Goal: Transaction & Acquisition: Book appointment/travel/reservation

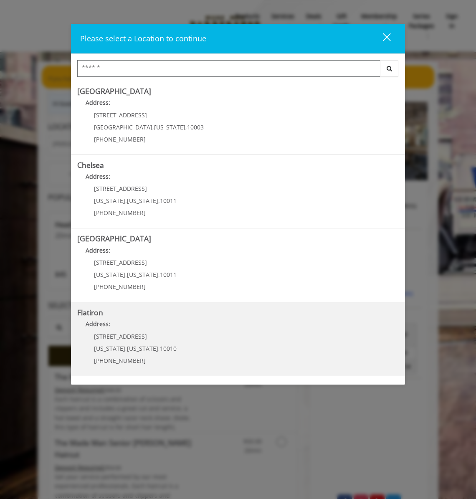
scroll to position [69, 0]
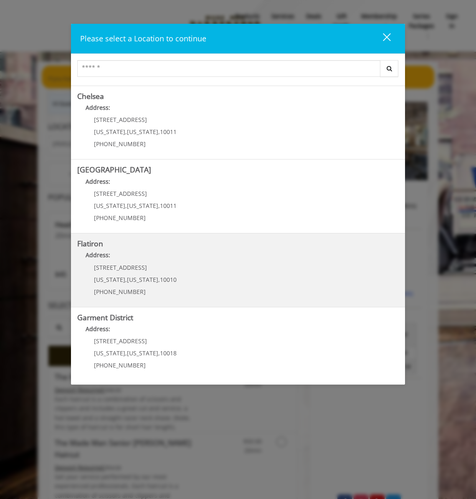
click at [137, 263] on "Address:" at bounding box center [238, 257] width 322 height 13
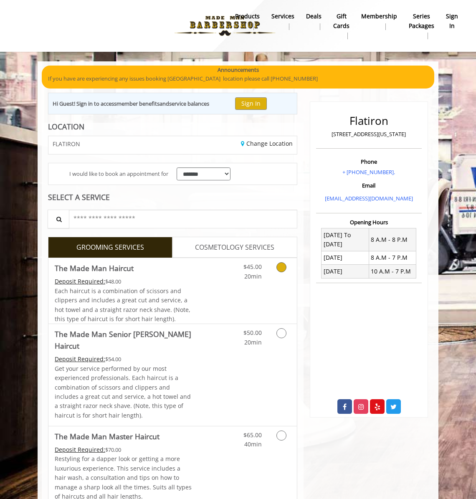
click at [281, 267] on icon "Grooming services" at bounding box center [282, 267] width 10 height 10
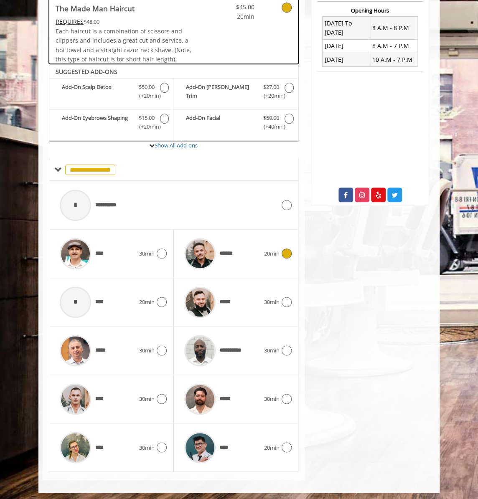
scroll to position [213, 0]
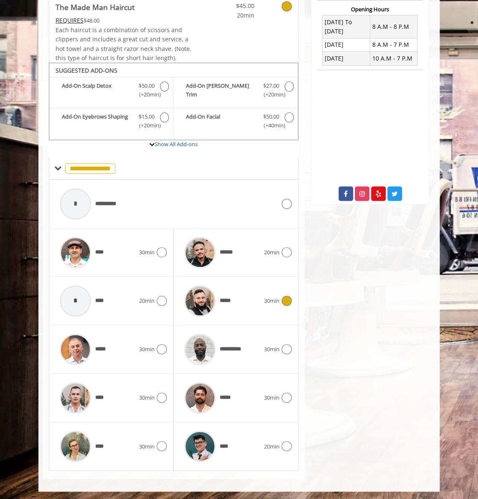
click at [283, 300] on icon at bounding box center [287, 301] width 10 height 10
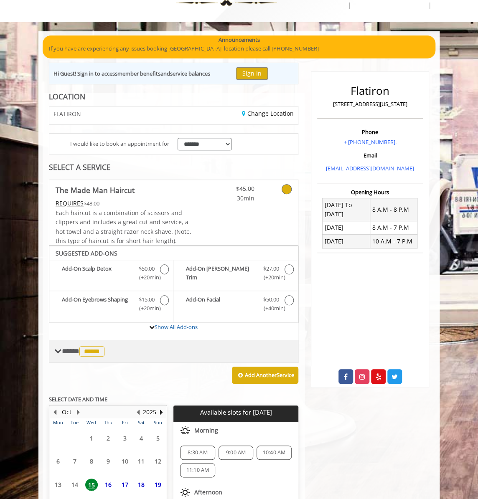
scroll to position [120, 0]
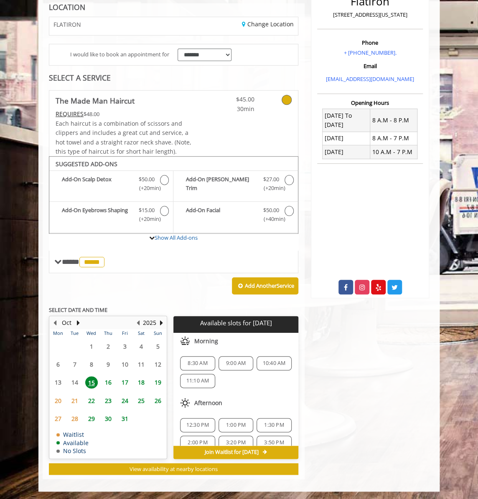
click at [272, 361] on span "10:40 AM" at bounding box center [274, 363] width 23 height 7
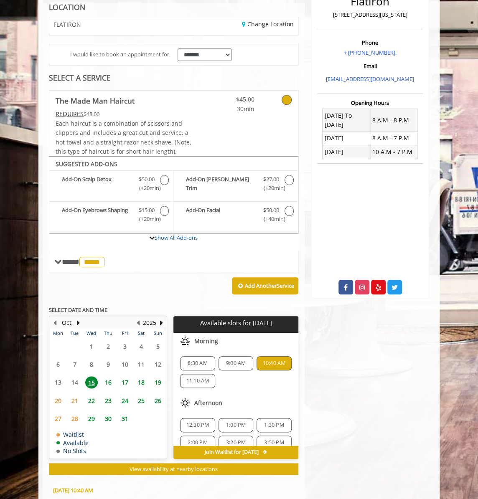
scroll to position [275, 0]
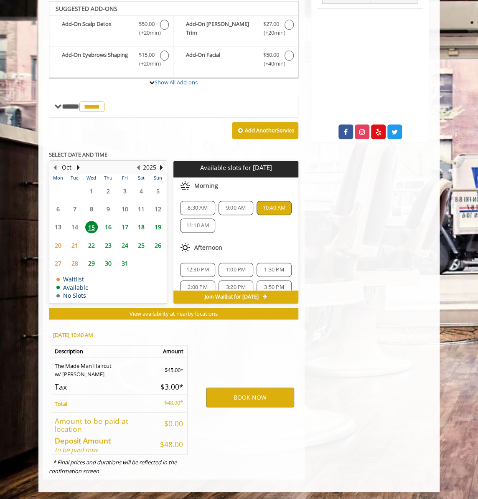
click at [109, 226] on span "16" at bounding box center [108, 227] width 13 height 12
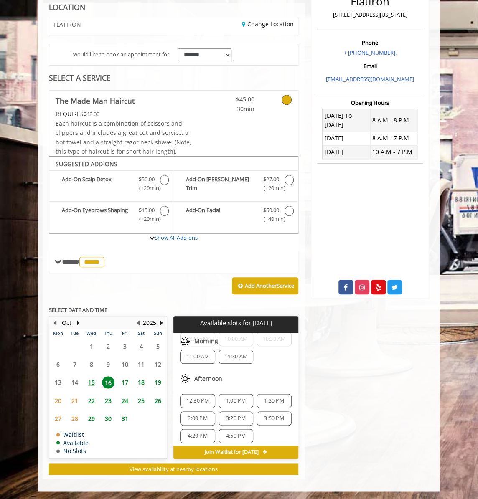
scroll to position [84, 0]
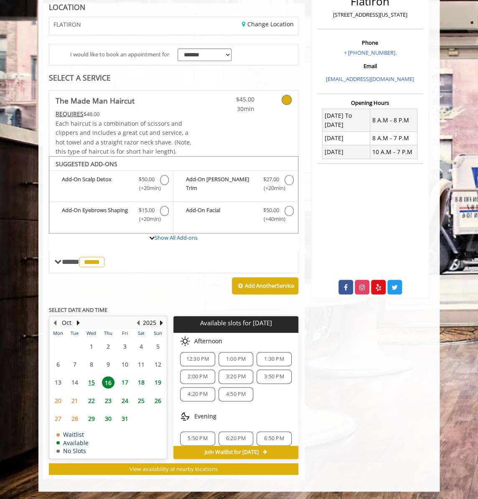
click at [127, 381] on span "17" at bounding box center [125, 383] width 13 height 12
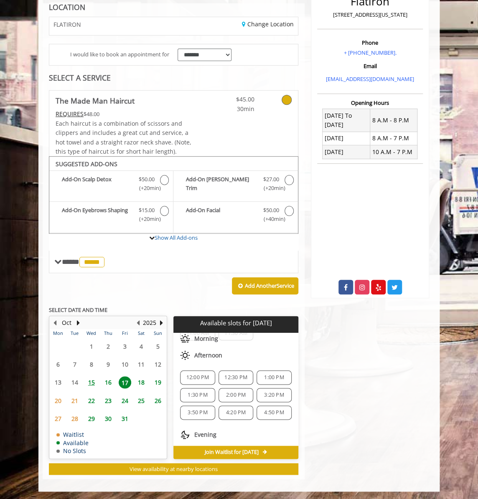
scroll to position [23, 0]
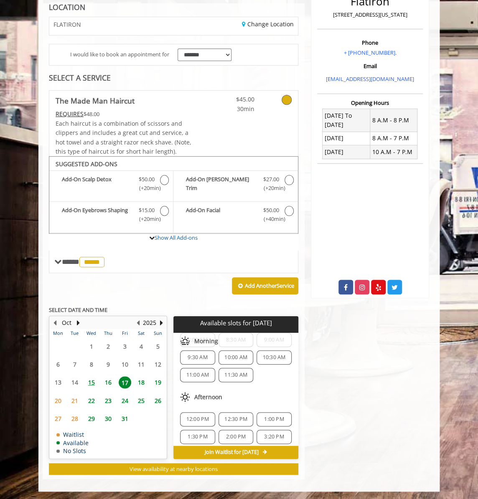
click at [141, 380] on span "18" at bounding box center [141, 383] width 13 height 12
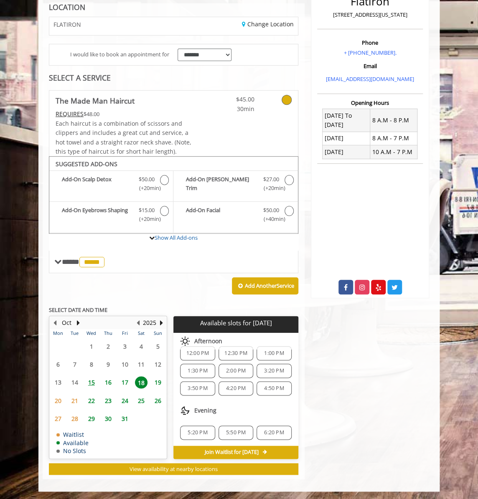
scroll to position [0, 0]
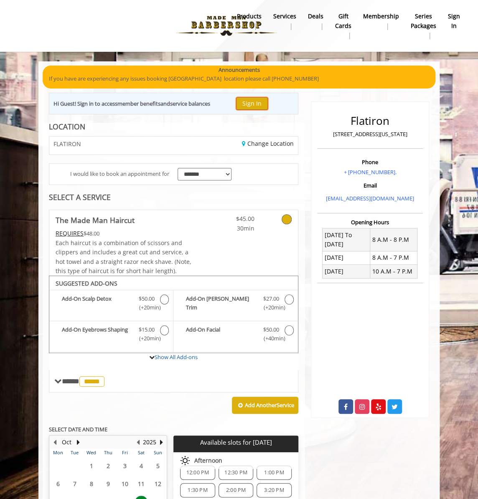
click at [256, 104] on button "Sign In" at bounding box center [252, 103] width 32 height 12
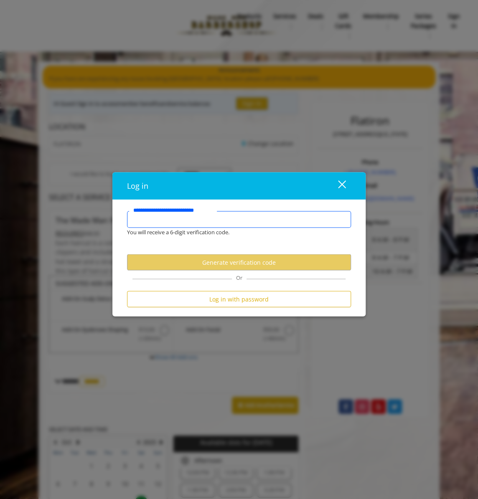
click at [184, 220] on input "**********" at bounding box center [239, 219] width 224 height 17
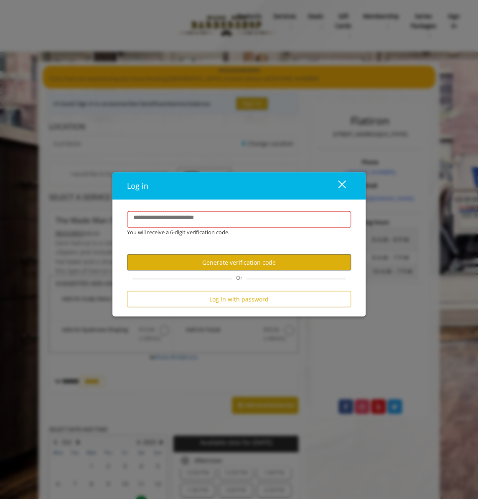
click at [209, 264] on button "Generate verification code" at bounding box center [239, 262] width 224 height 16
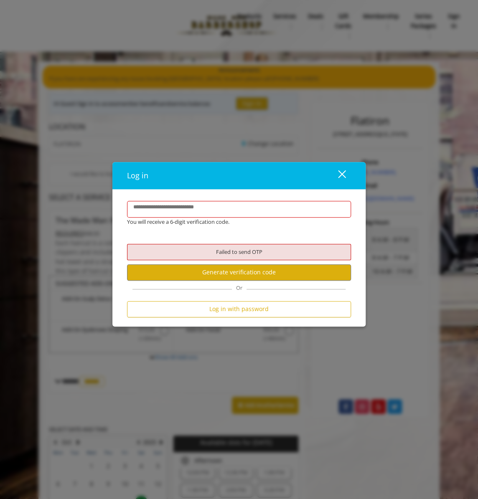
click at [186, 208] on label "**********" at bounding box center [173, 207] width 88 height 9
click at [186, 208] on input "**********" at bounding box center [239, 209] width 224 height 17
type input "**********"
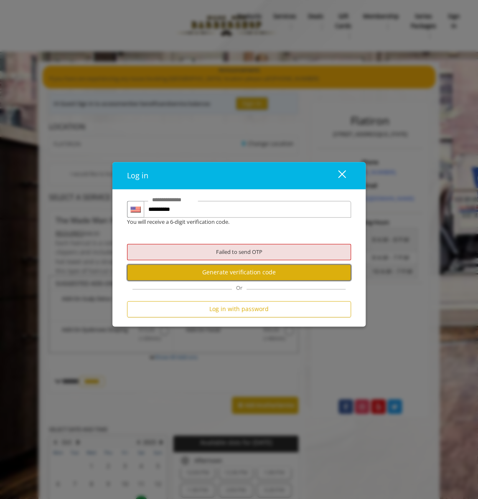
click at [234, 275] on button "Generate verification code" at bounding box center [239, 273] width 224 height 16
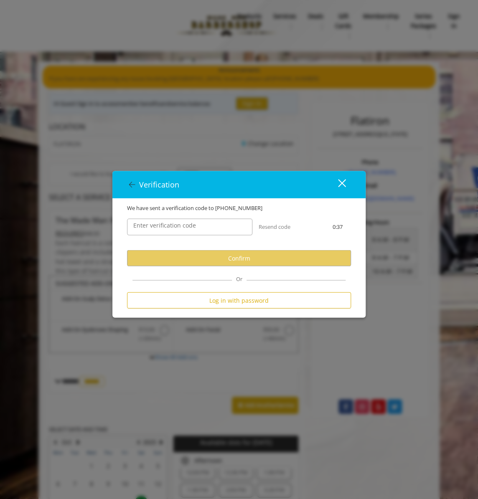
click at [178, 226] on label "Enter verification code" at bounding box center [164, 225] width 71 height 9
click at [178, 226] on input "Enter verification code" at bounding box center [189, 227] width 125 height 17
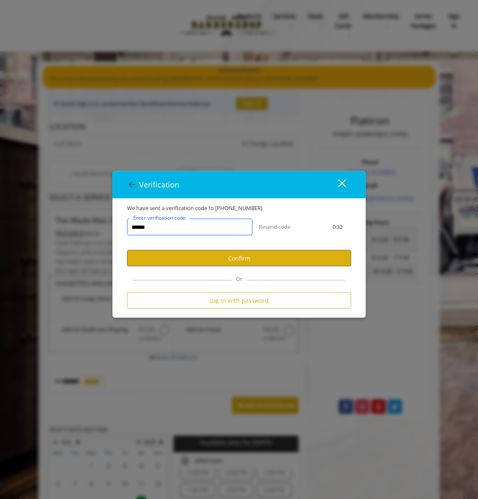
type input "******"
click at [228, 262] on button "Confirm" at bounding box center [239, 258] width 224 height 16
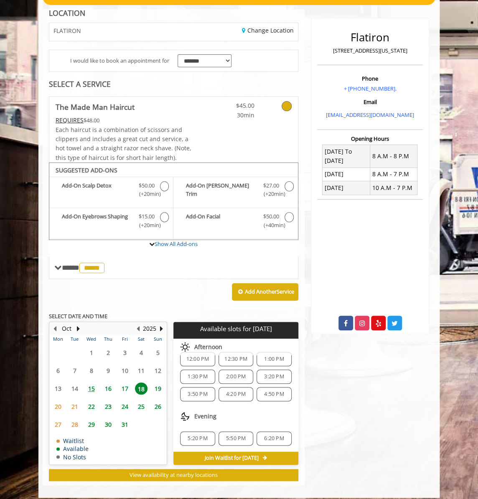
scroll to position [90, 0]
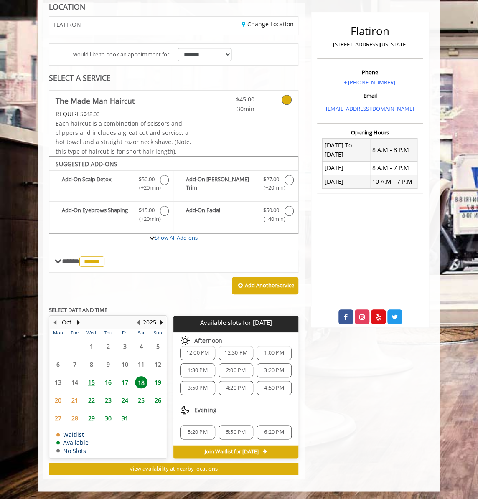
click at [126, 379] on span "17" at bounding box center [125, 383] width 13 height 12
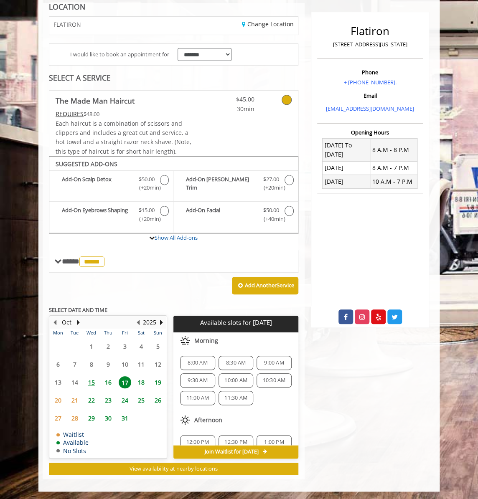
click at [92, 381] on span "15" at bounding box center [91, 383] width 13 height 12
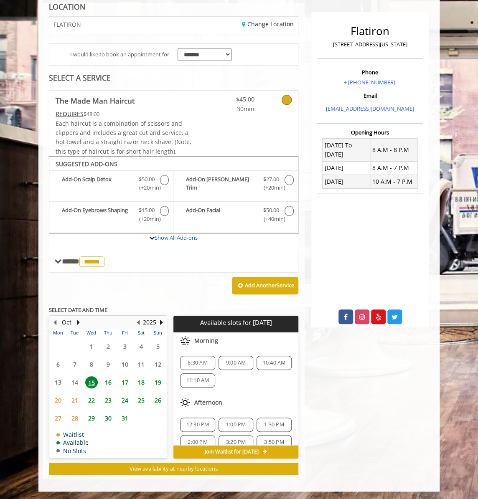
click at [273, 361] on span "10:40 AM" at bounding box center [274, 363] width 23 height 7
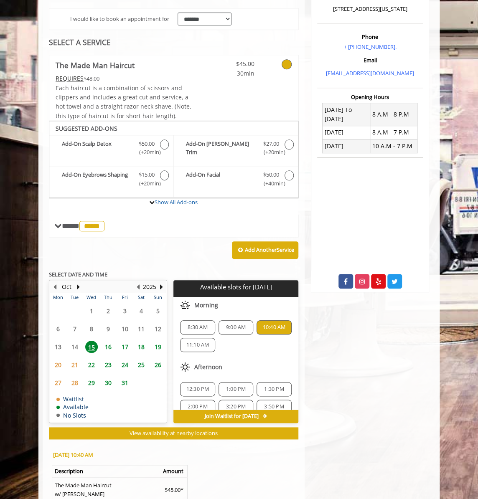
scroll to position [209, 0]
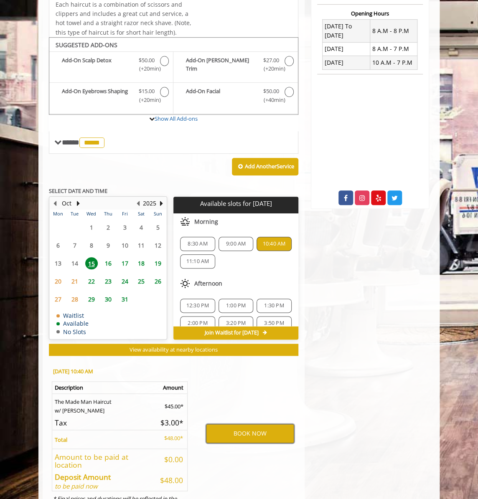
click at [250, 431] on button "BOOK NOW" at bounding box center [250, 433] width 88 height 19
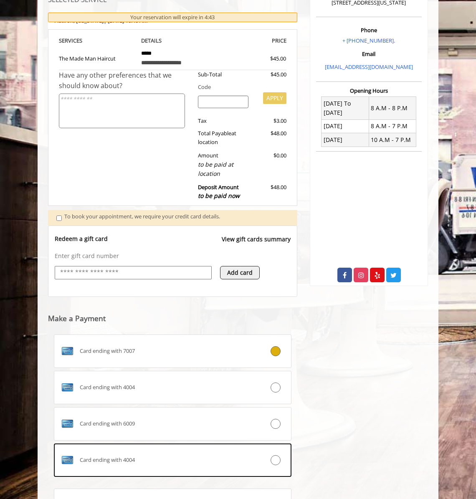
scroll to position [215, 0]
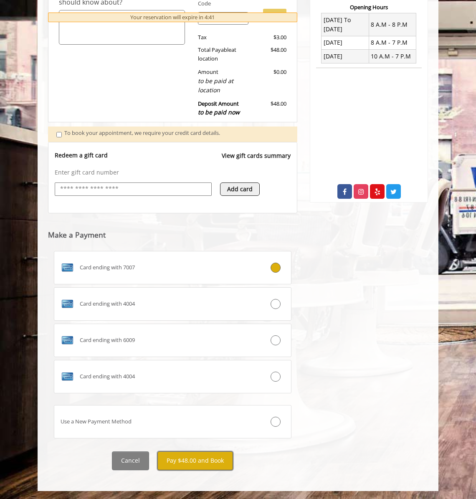
click at [183, 461] on button "Pay $48.00 and Book" at bounding box center [196, 461] width 76 height 19
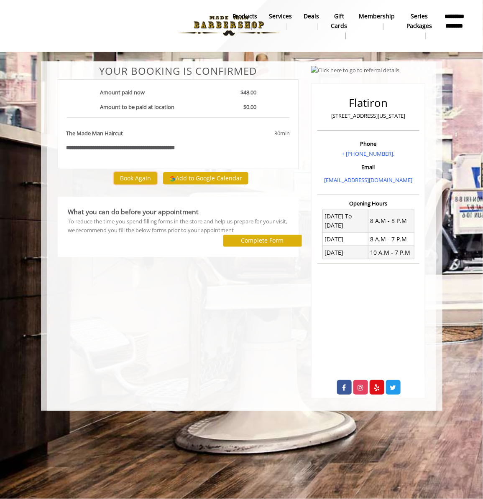
click at [144, 176] on button "Book Again" at bounding box center [135, 178] width 43 height 12
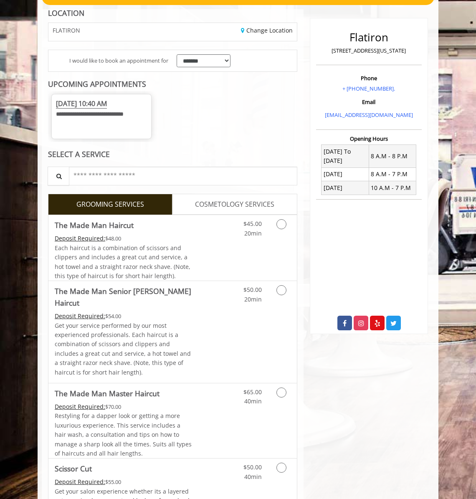
scroll to position [125, 0]
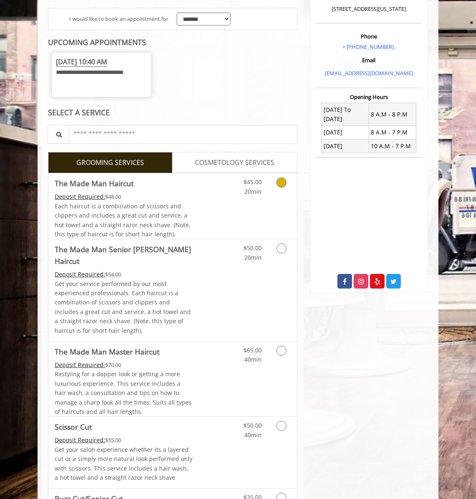
click at [279, 188] on icon "Grooming services" at bounding box center [282, 183] width 10 height 10
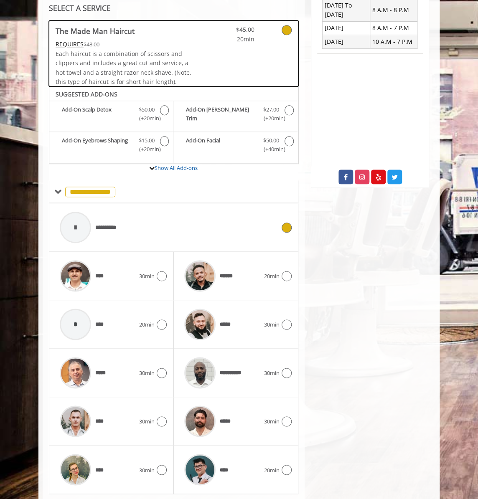
scroll to position [263, 0]
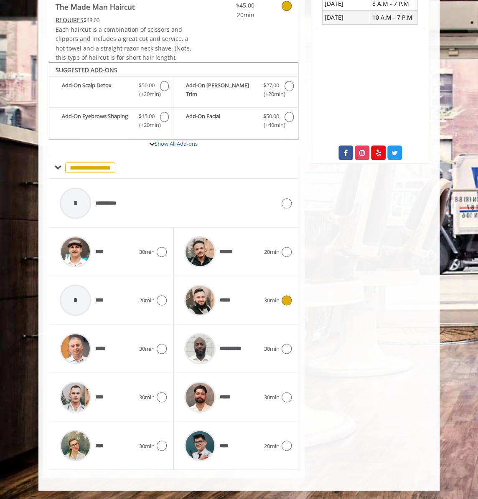
click at [282, 298] on icon at bounding box center [287, 300] width 10 height 10
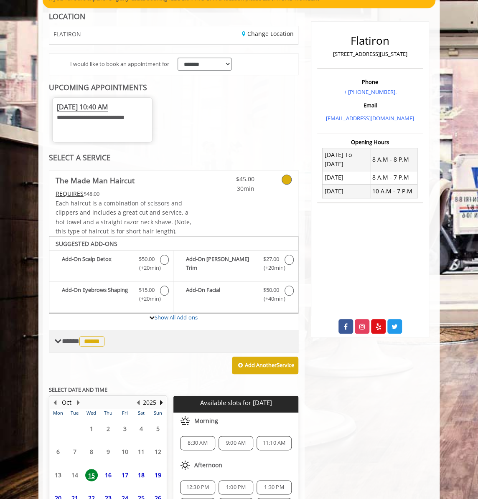
scroll to position [169, 0]
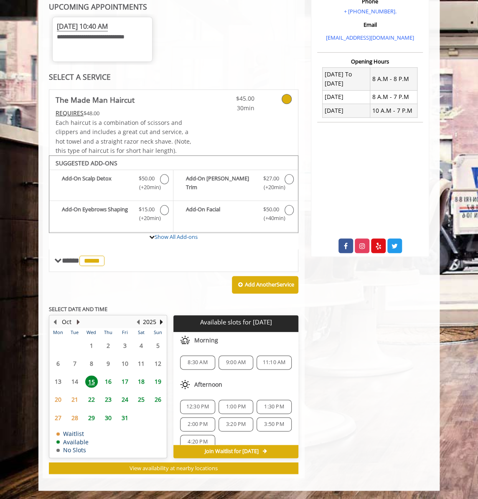
click at [78, 321] on button "Next Month" at bounding box center [78, 322] width 7 height 9
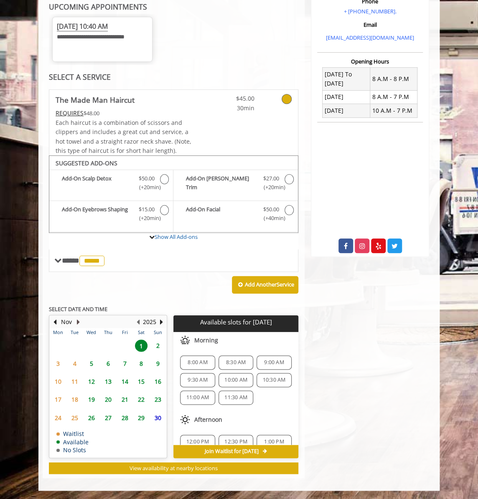
click at [76, 320] on button "Next Month" at bounding box center [78, 322] width 7 height 9
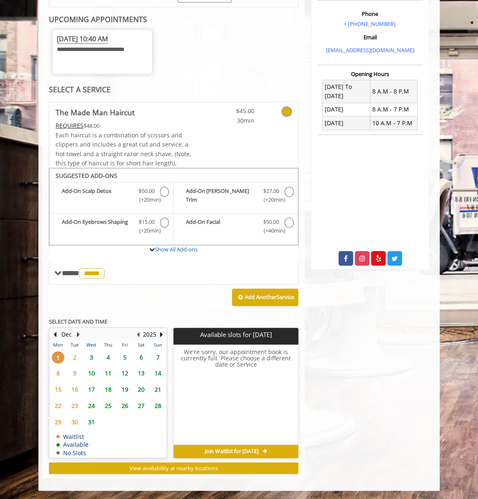
click at [78, 334] on button "Next Month" at bounding box center [78, 334] width 7 height 9
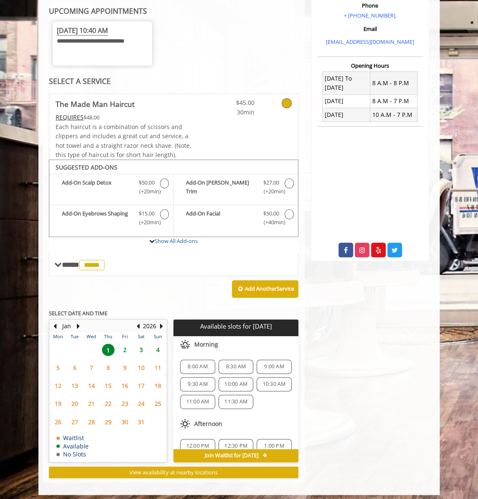
scroll to position [169, 0]
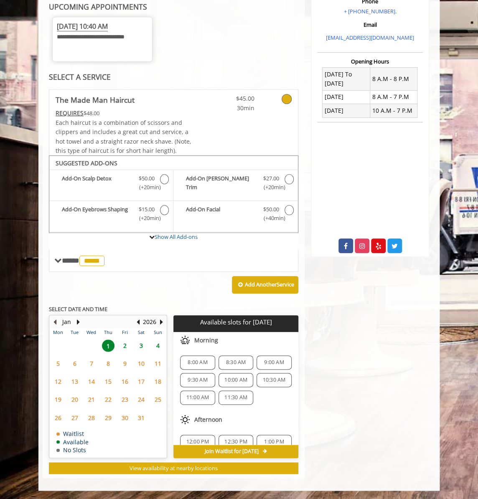
click at [55, 321] on button "Previous Month" at bounding box center [54, 322] width 7 height 9
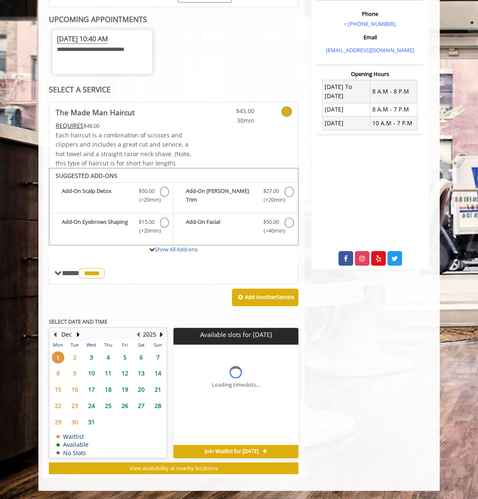
scroll to position [157, 0]
click at [54, 333] on button "Previous Month" at bounding box center [54, 334] width 7 height 9
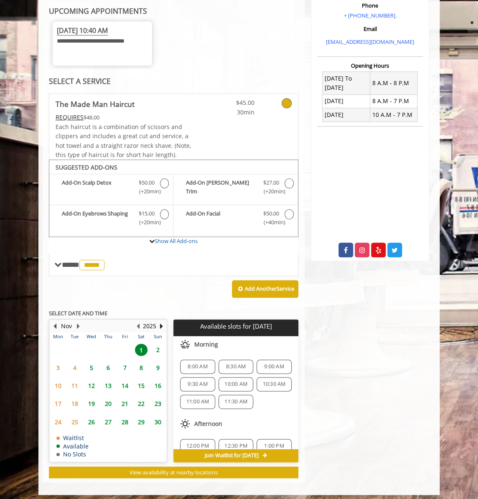
scroll to position [169, 0]
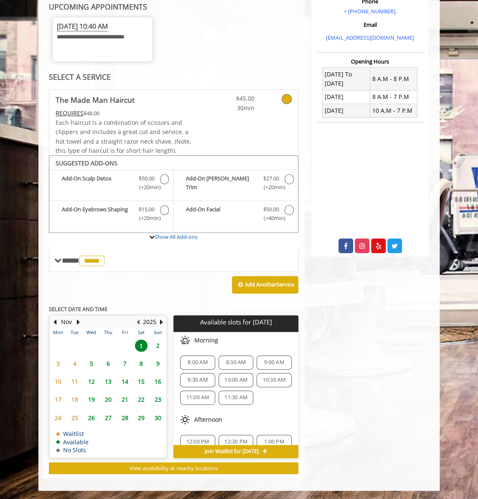
click at [92, 416] on span "26" at bounding box center [91, 418] width 13 height 12
click at [267, 379] on span "10:30 AM" at bounding box center [274, 380] width 23 height 7
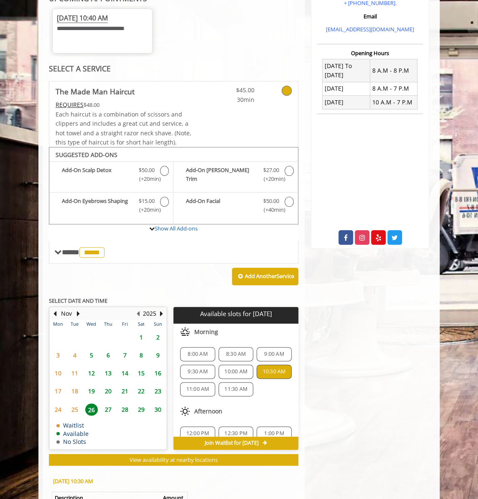
scroll to position [325, 0]
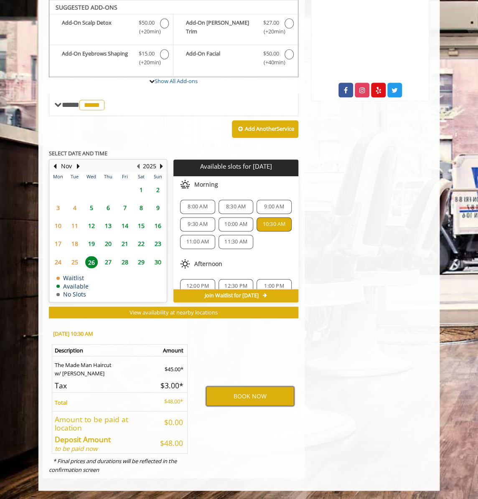
click at [243, 396] on button "BOOK NOW" at bounding box center [250, 396] width 88 height 19
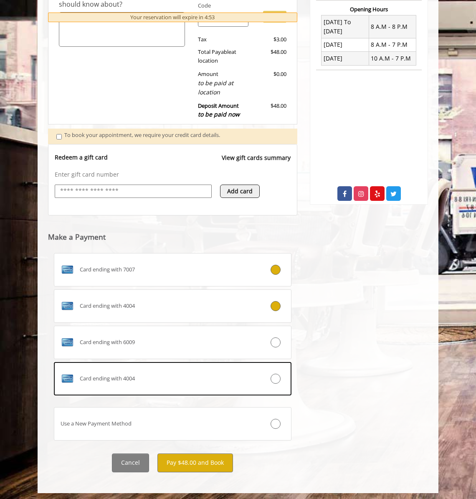
scroll to position [215, 0]
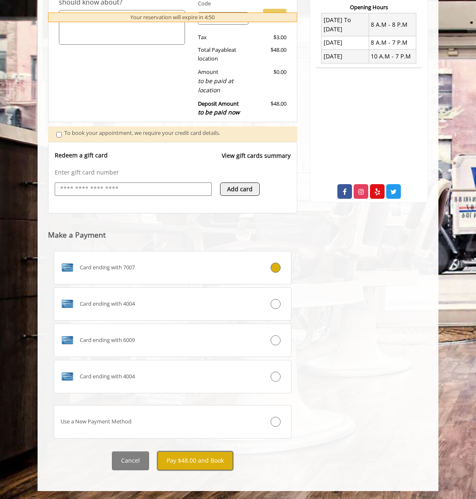
click at [199, 459] on button "Pay $48.00 and Book" at bounding box center [196, 461] width 76 height 19
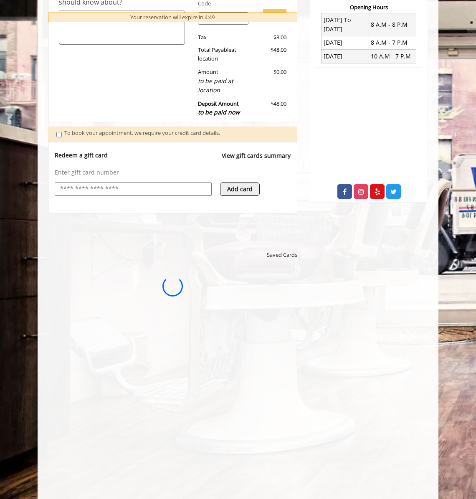
scroll to position [0, 0]
